Goal: Information Seeking & Learning: Learn about a topic

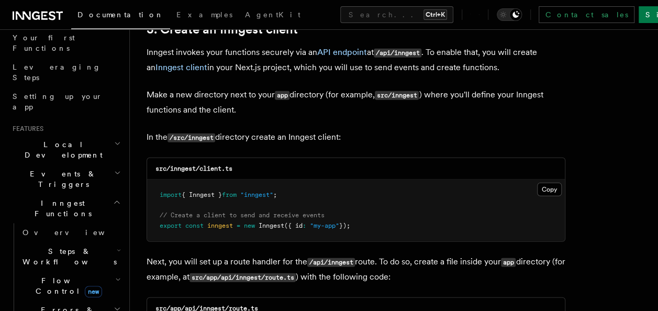
scroll to position [157, 0]
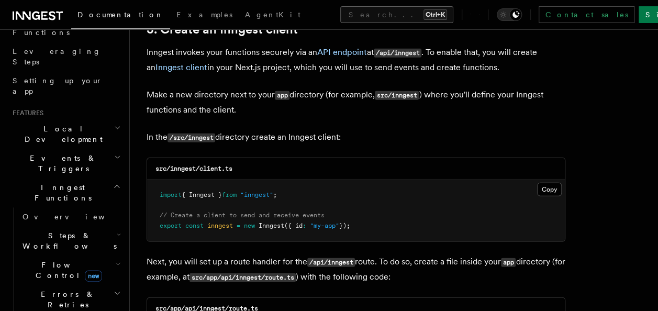
click at [340, 11] on button "Search... Ctrl+K" at bounding box center [396, 14] width 113 height 17
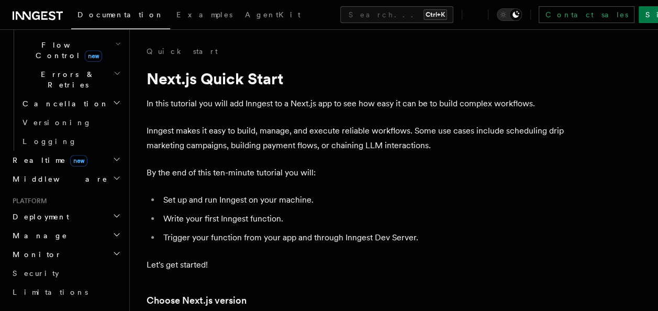
scroll to position [418, 0]
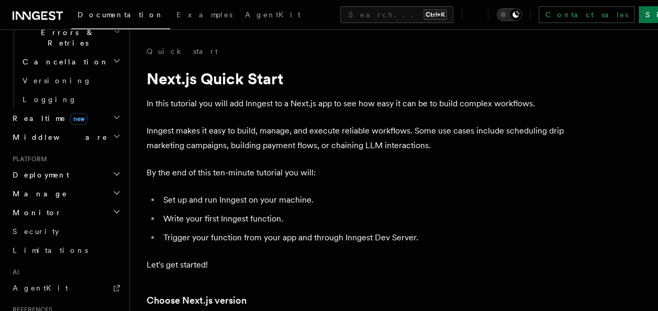
click at [519, 15] on icon "Toggle dark mode" at bounding box center [515, 14] width 7 height 7
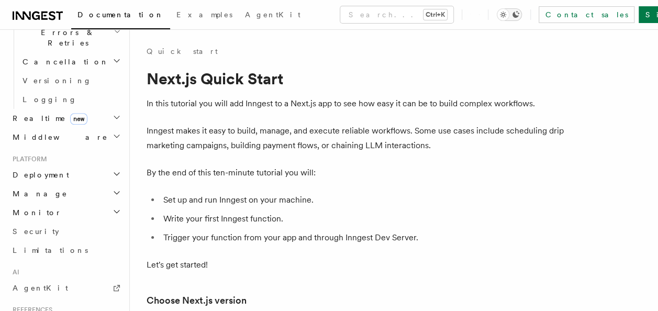
click at [519, 15] on icon "Toggle dark mode" at bounding box center [515, 14] width 7 height 7
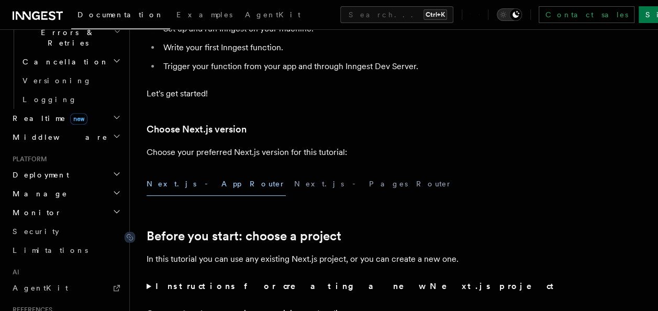
scroll to position [262, 0]
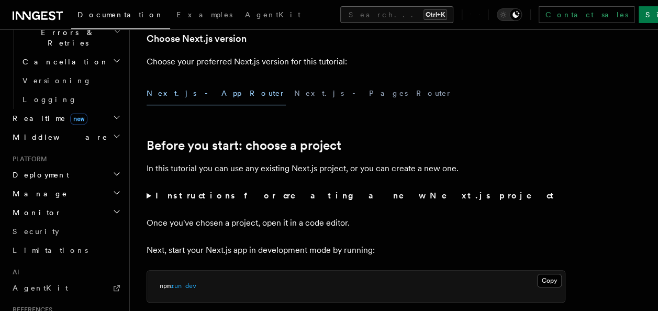
click at [340, 16] on button "Search... Ctrl+K" at bounding box center [396, 14] width 113 height 17
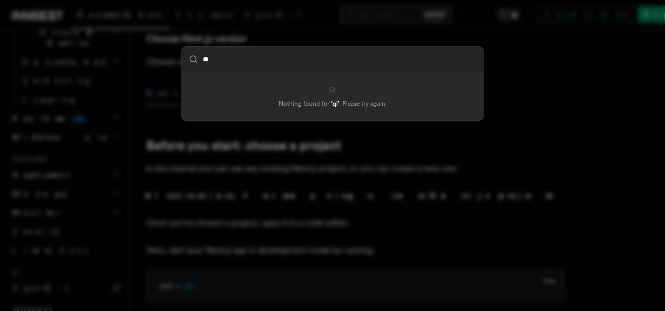
type input "*"
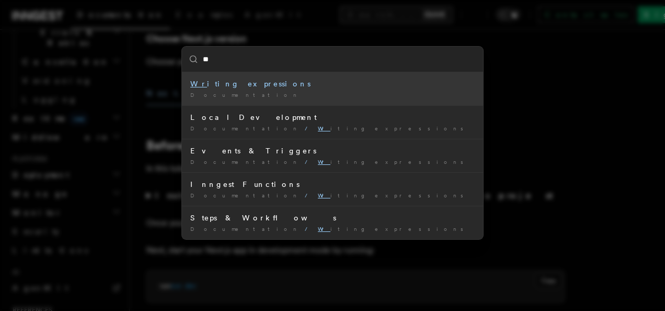
type input "***"
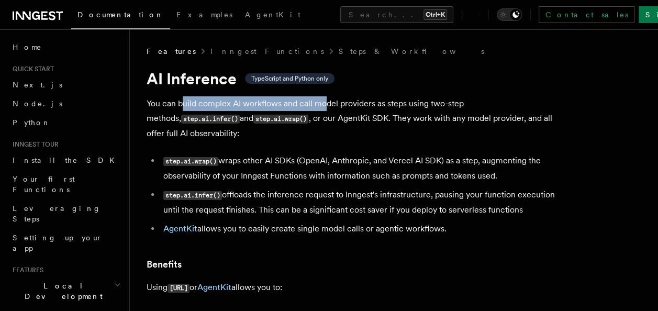
drag, startPoint x: 184, startPoint y: 105, endPoint x: 323, endPoint y: 105, distance: 139.7
click at [323, 105] on p "You can build complex AI workflows and call model providers as steps using two-…" at bounding box center [355, 118] width 418 height 44
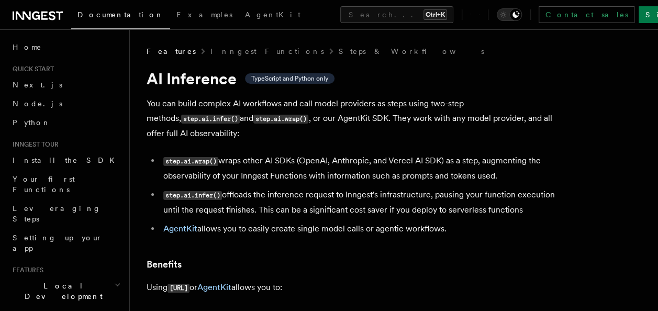
drag, startPoint x: 323, startPoint y: 105, endPoint x: 305, endPoint y: 121, distance: 24.8
click at [305, 121] on p "You can build complex AI workflows and call model providers as steps using two-…" at bounding box center [355, 118] width 418 height 44
